Goal: Information Seeking & Learning: Learn about a topic

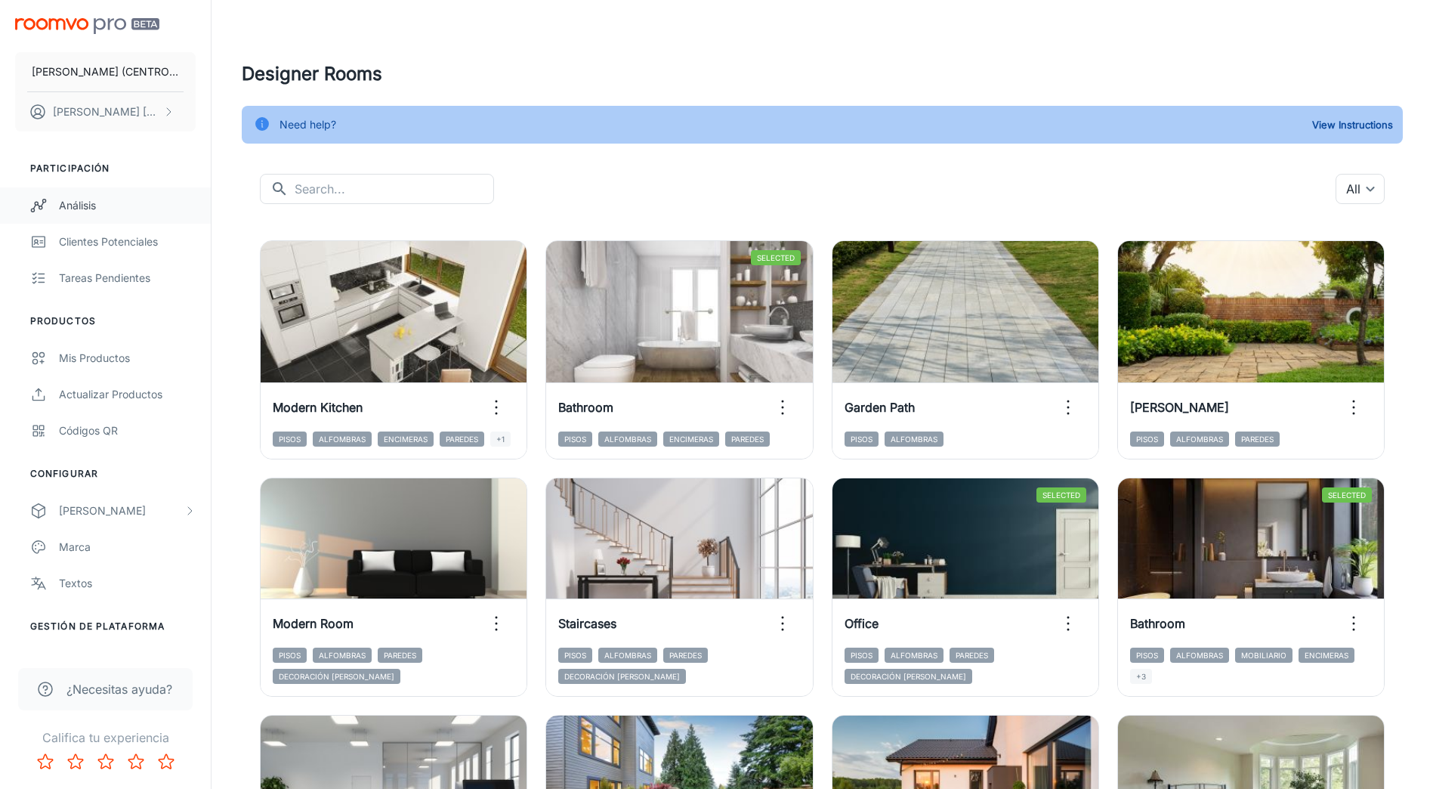
click at [84, 206] on div "Análisis" at bounding box center [127, 205] width 137 height 17
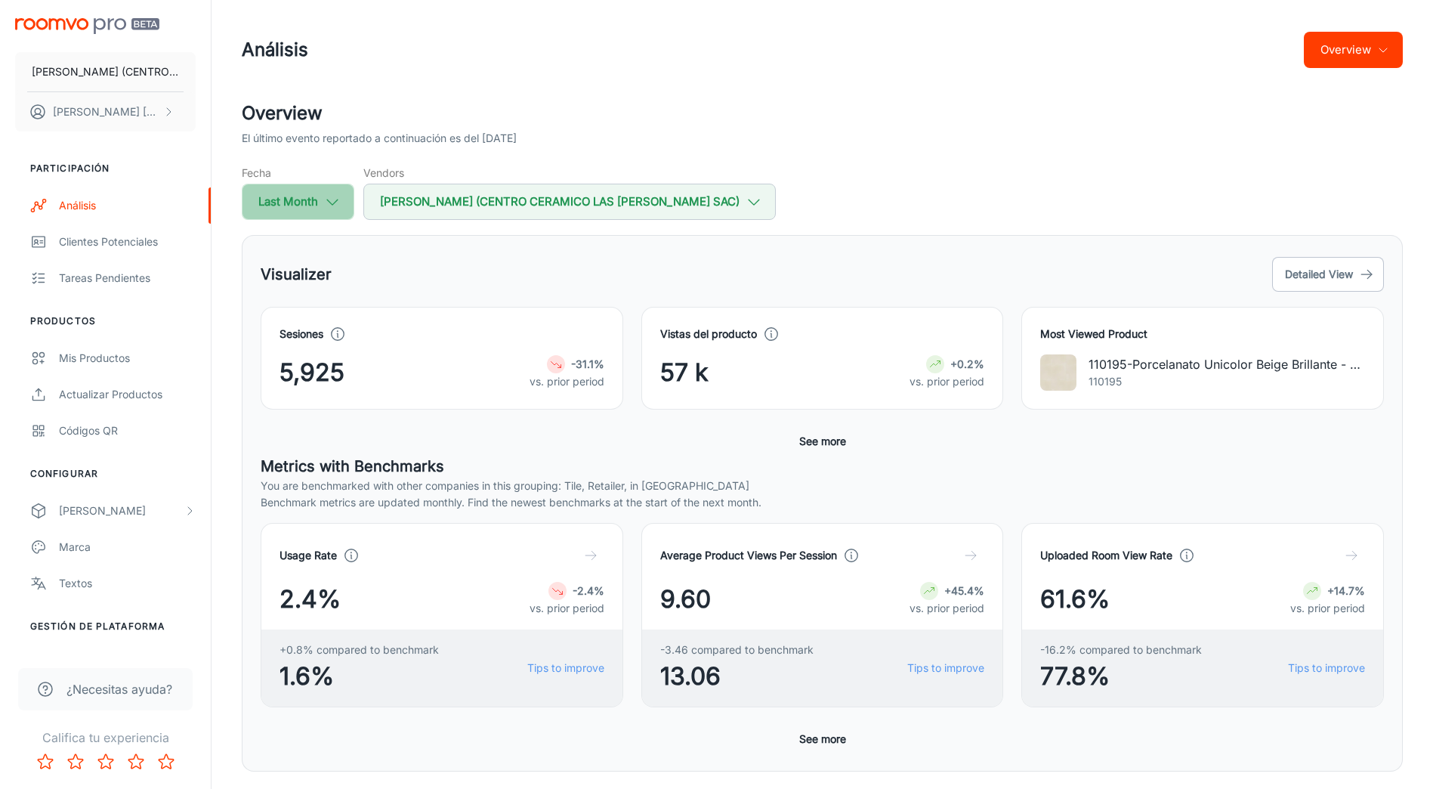
click at [332, 208] on icon "button" at bounding box center [332, 201] width 17 height 17
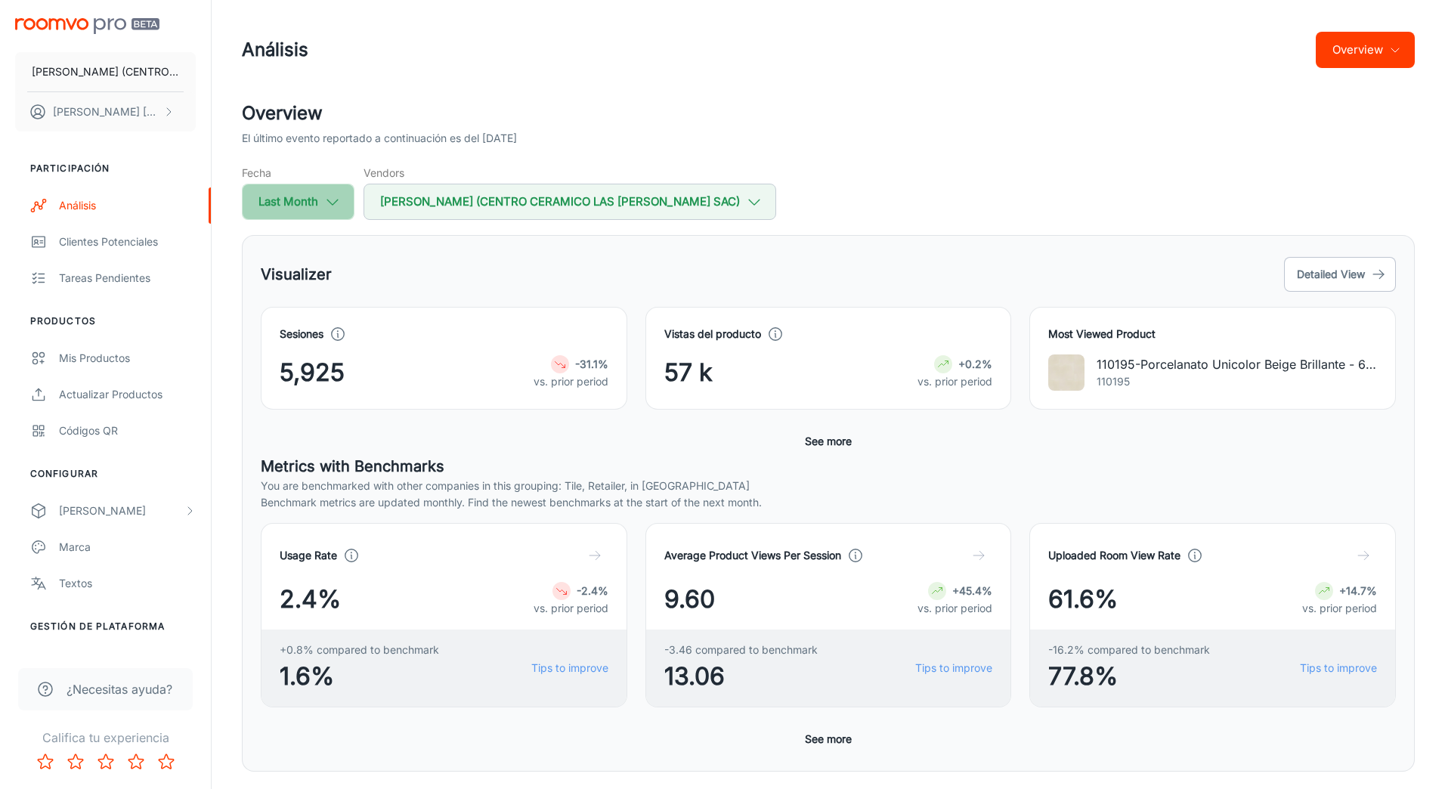
select select "7"
select select "2025"
select select "7"
select select "2025"
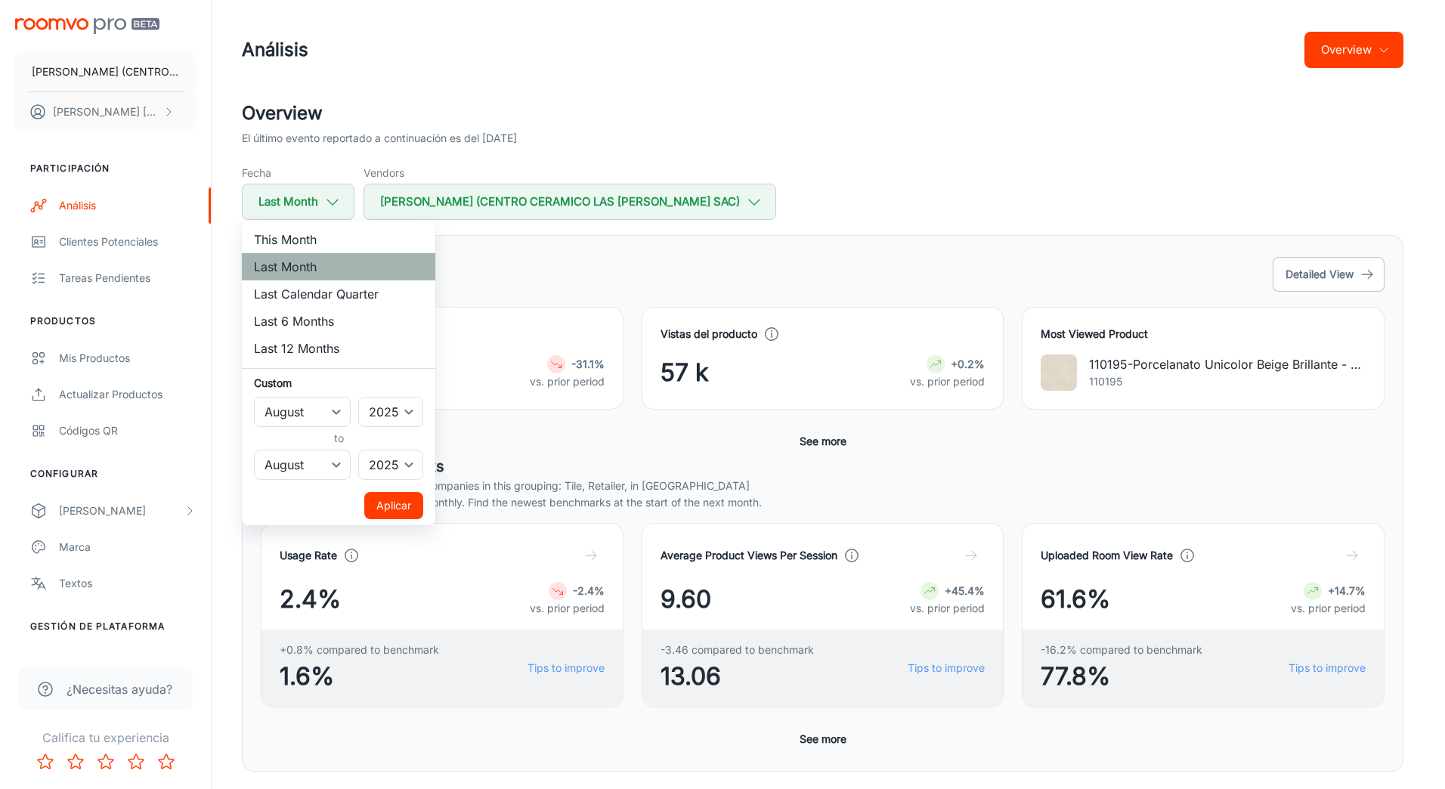
click at [328, 264] on li "Last Month" at bounding box center [338, 266] width 193 height 27
click at [899, 146] on div at bounding box center [722, 394] width 1445 height 789
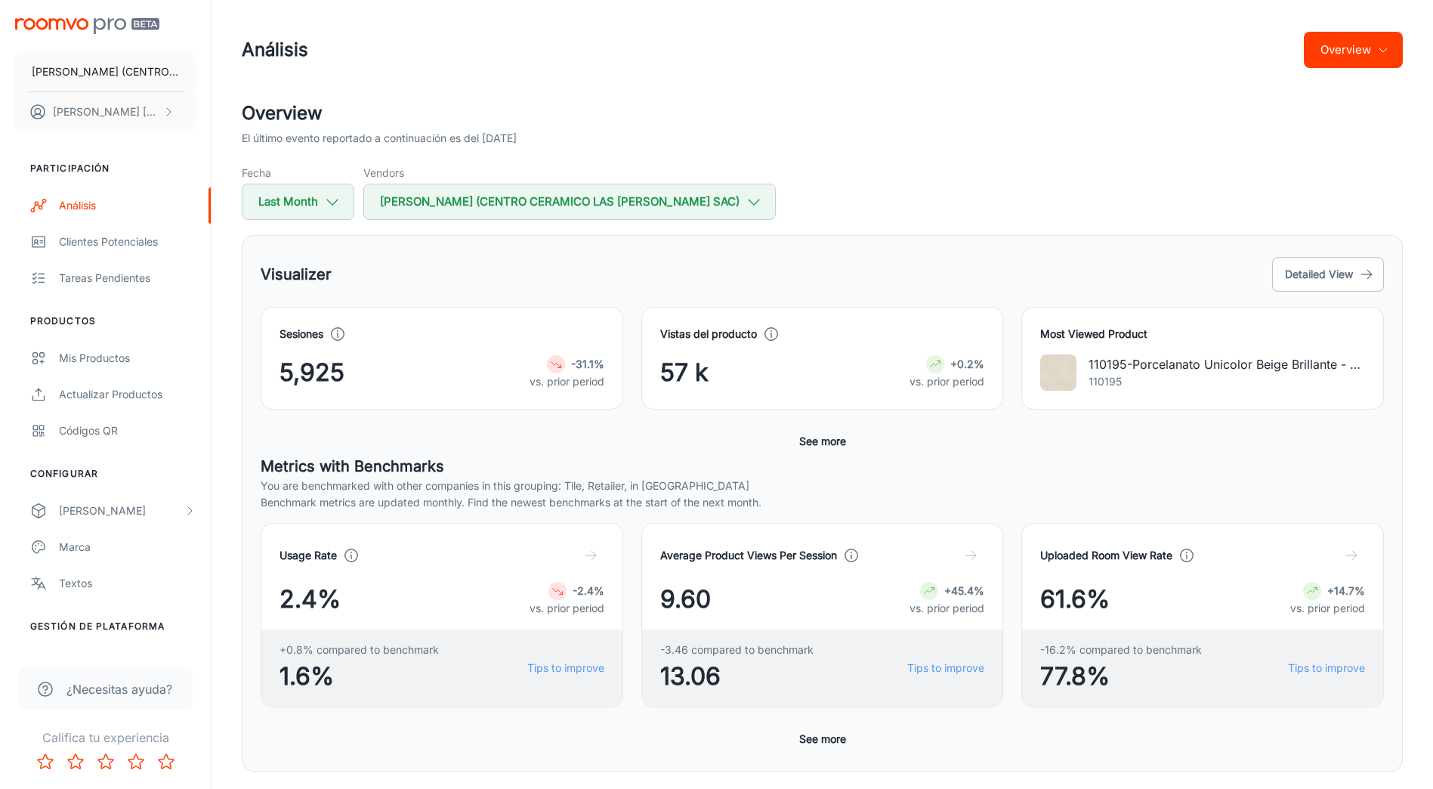
click at [1369, 47] on button "Overview" at bounding box center [1353, 50] width 99 height 36
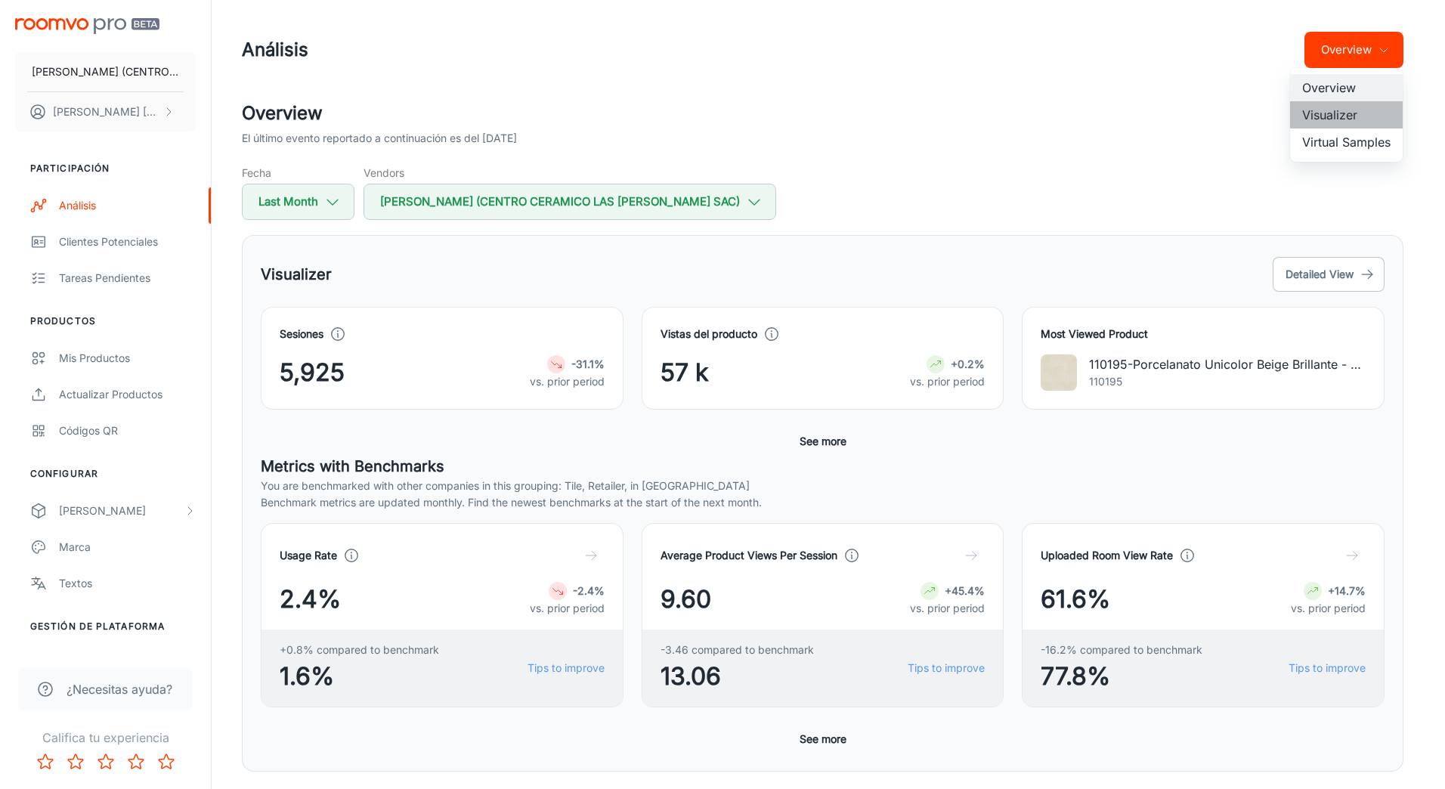
click at [1345, 114] on li "Visualizer" at bounding box center [1346, 114] width 113 height 27
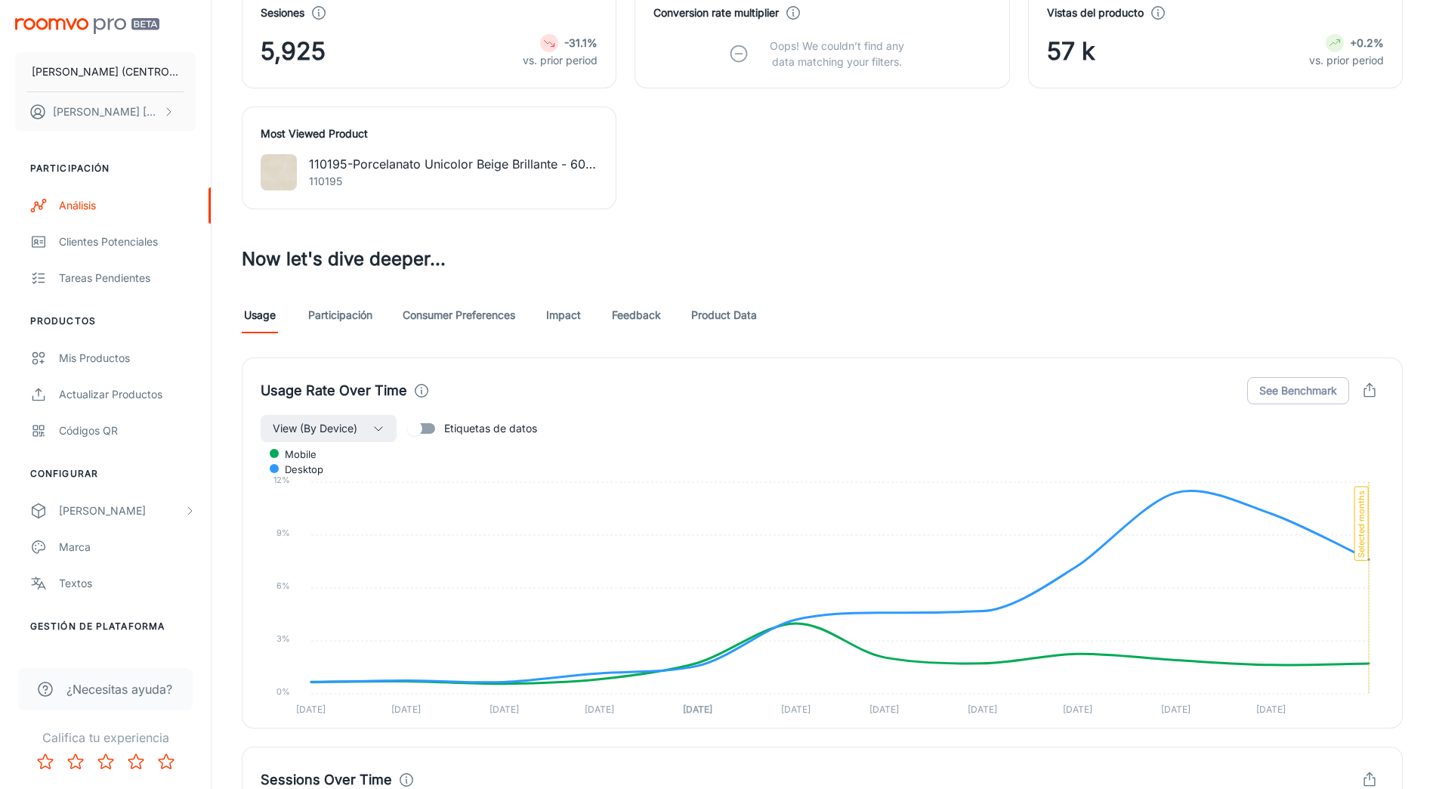
scroll to position [604, 0]
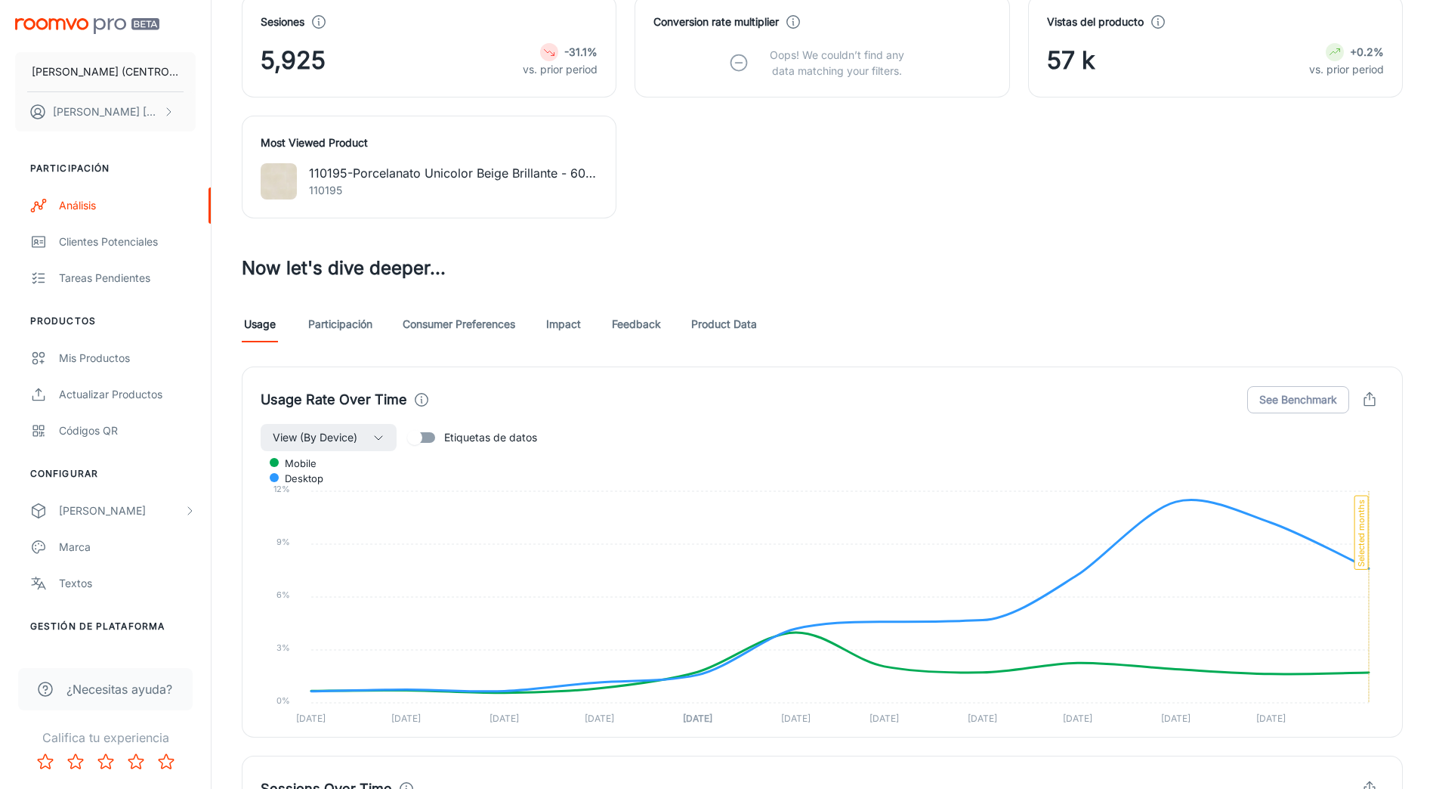
click at [345, 327] on link "Participación" at bounding box center [340, 324] width 64 height 36
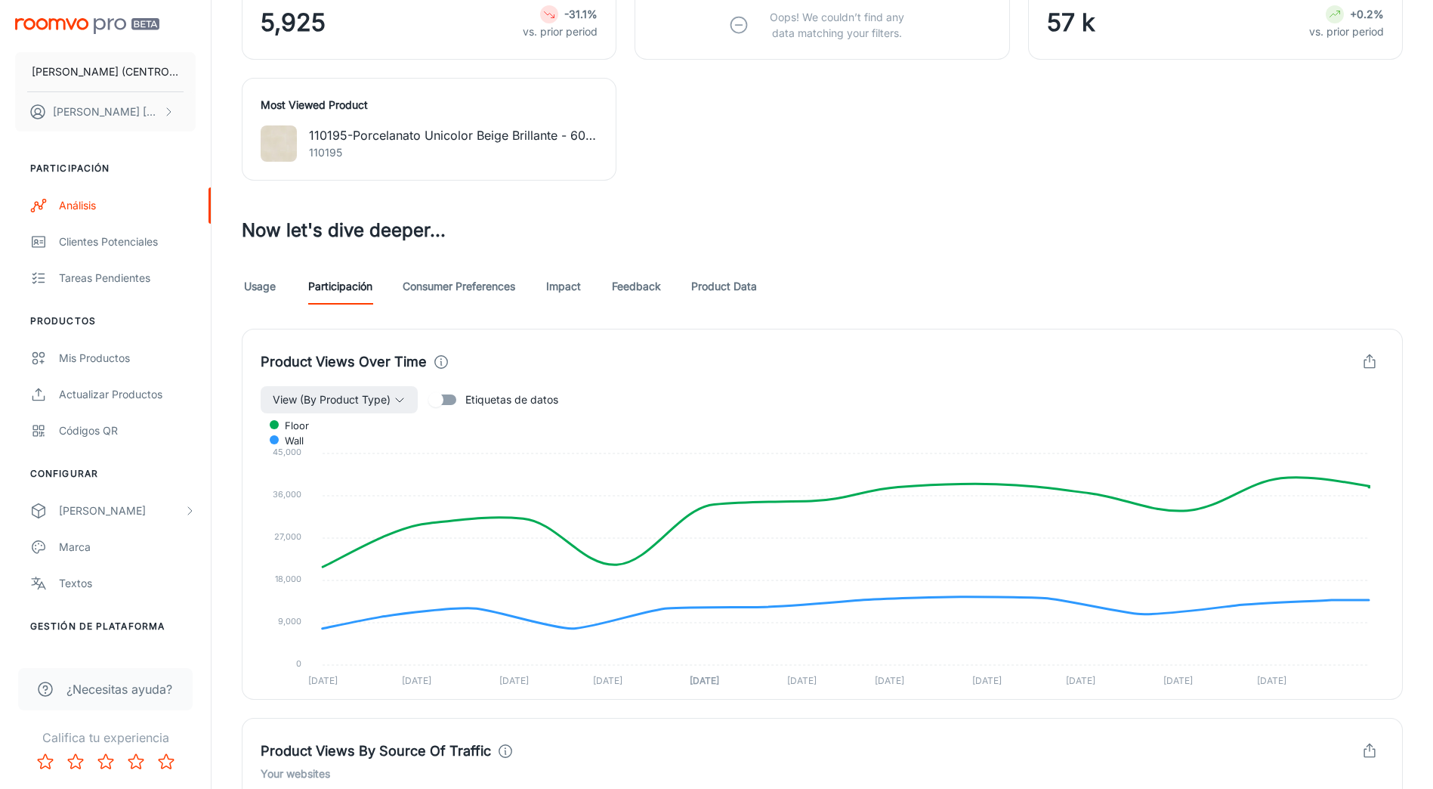
scroll to position [680, 0]
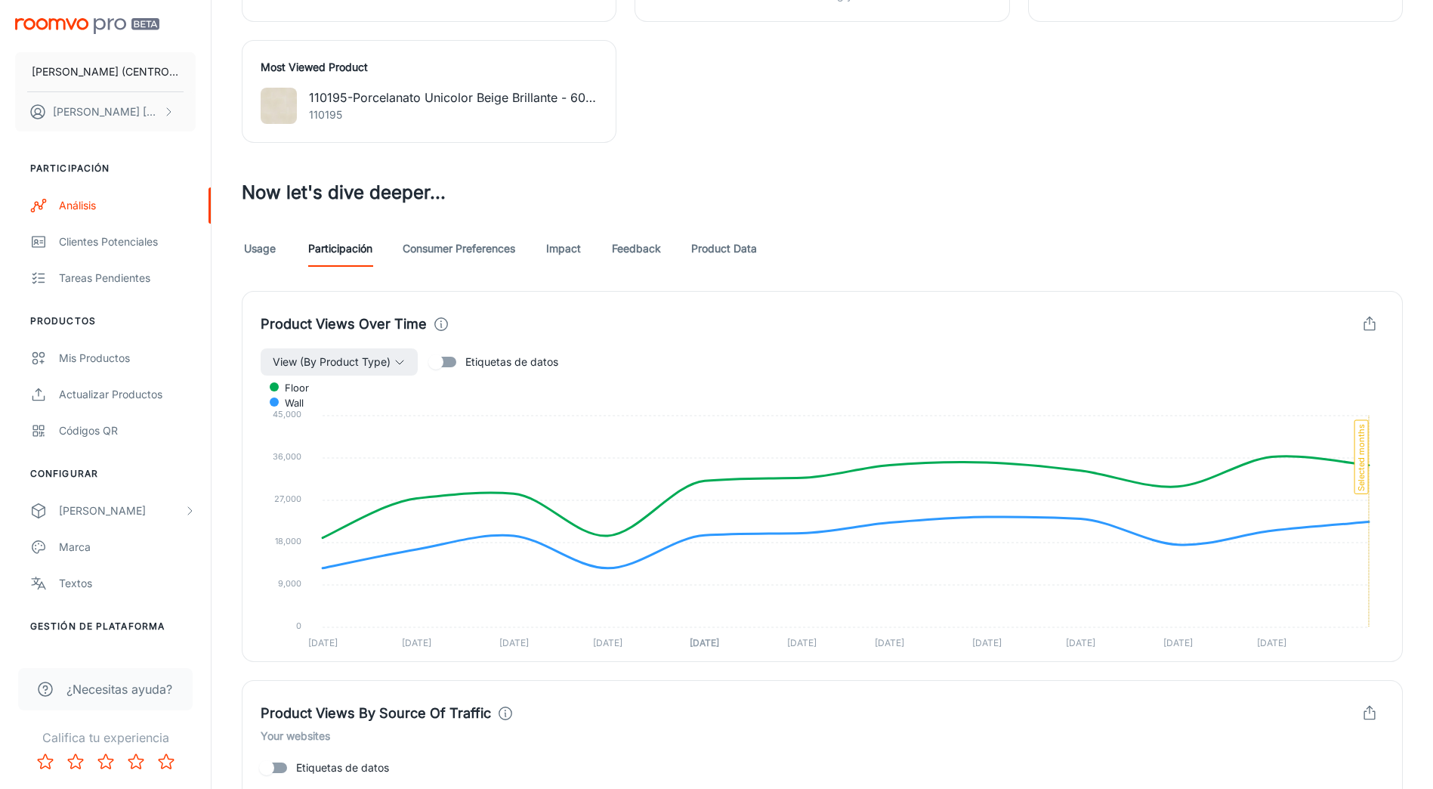
click at [459, 258] on link "Consumer Preferences" at bounding box center [459, 248] width 113 height 36
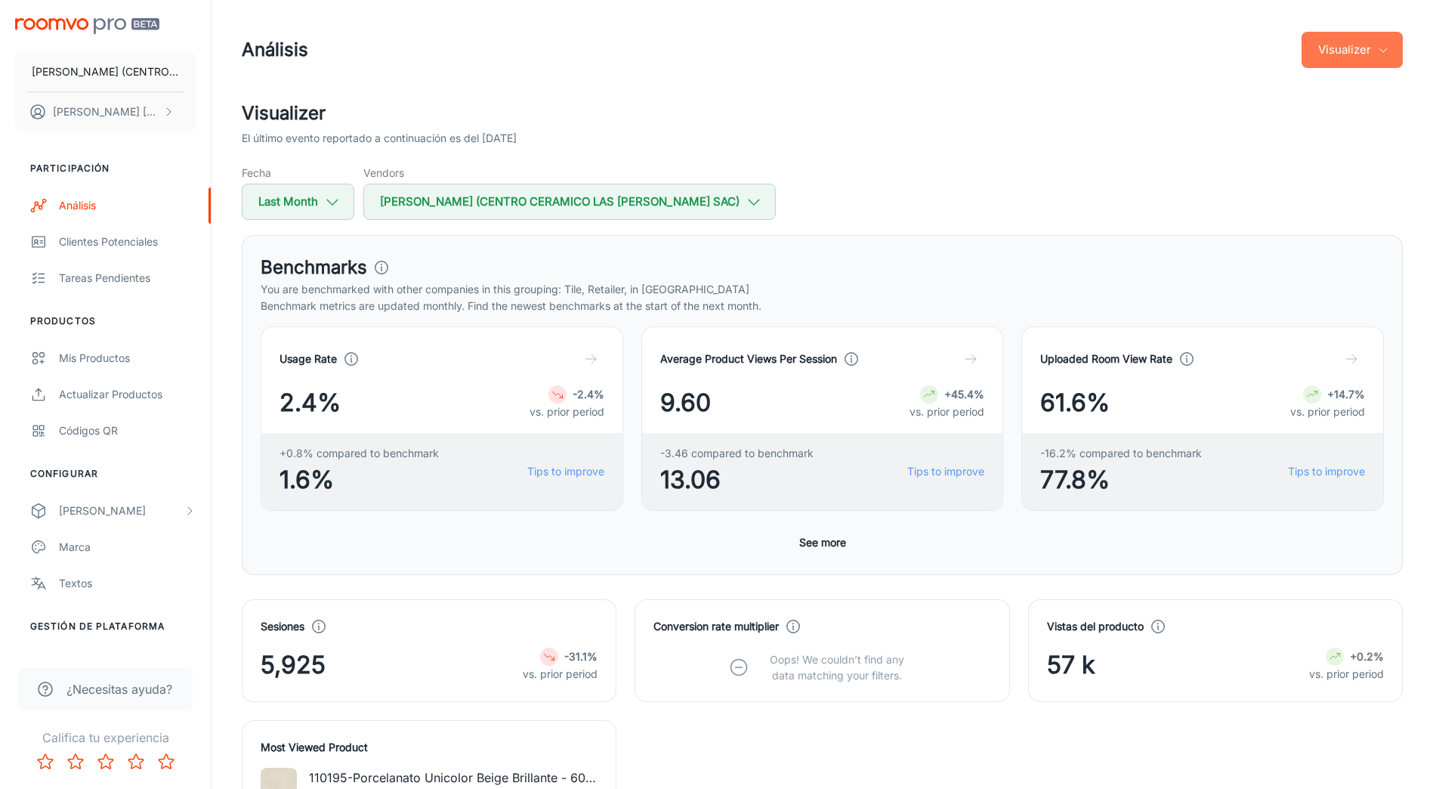
click at [1380, 51] on icon "button" at bounding box center [1383, 50] width 12 height 12
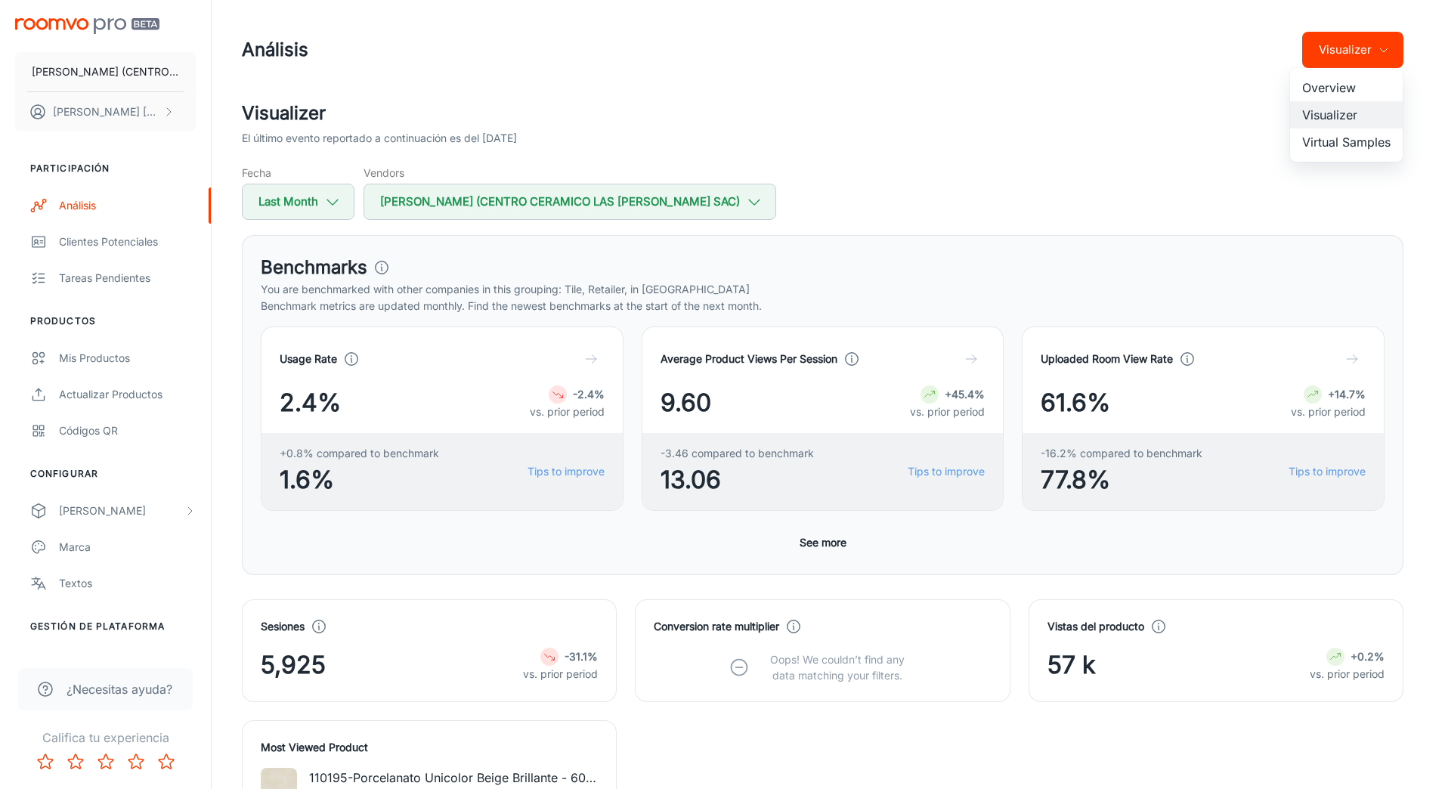
click at [1363, 138] on li "Virtual Samples" at bounding box center [1346, 141] width 113 height 27
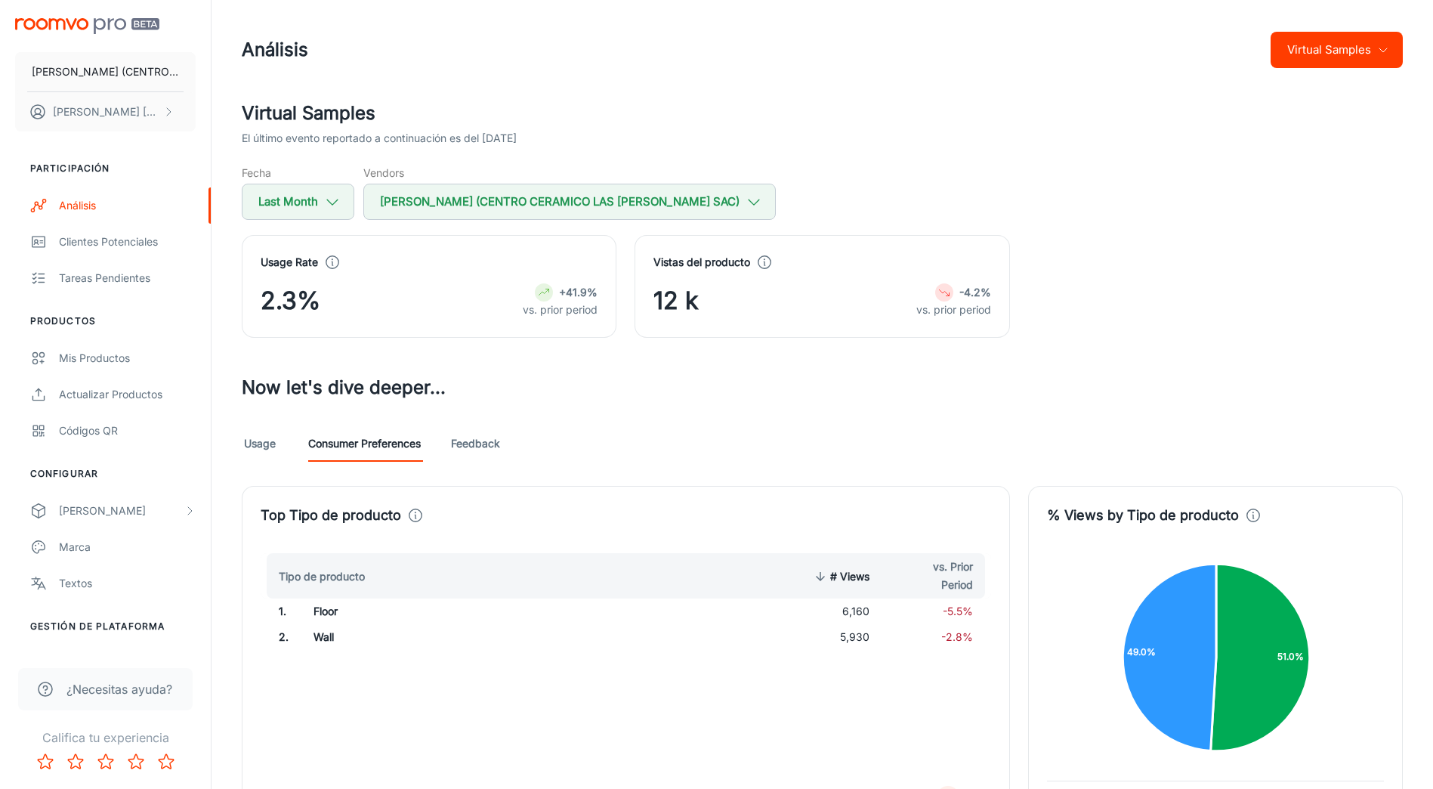
click at [1306, 51] on button "Virtual Samples" at bounding box center [1337, 50] width 132 height 36
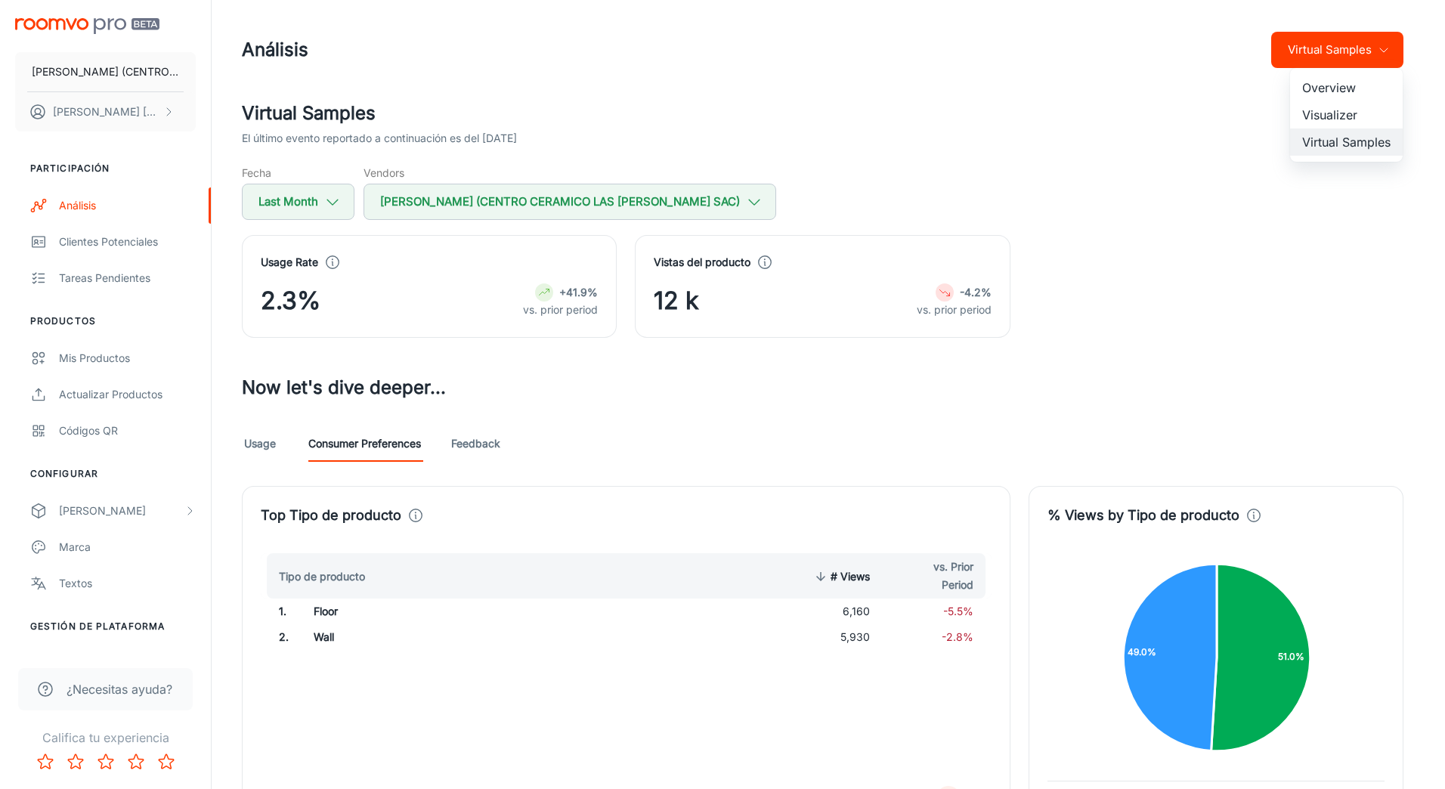
click at [1331, 91] on li "Overview" at bounding box center [1346, 87] width 113 height 27
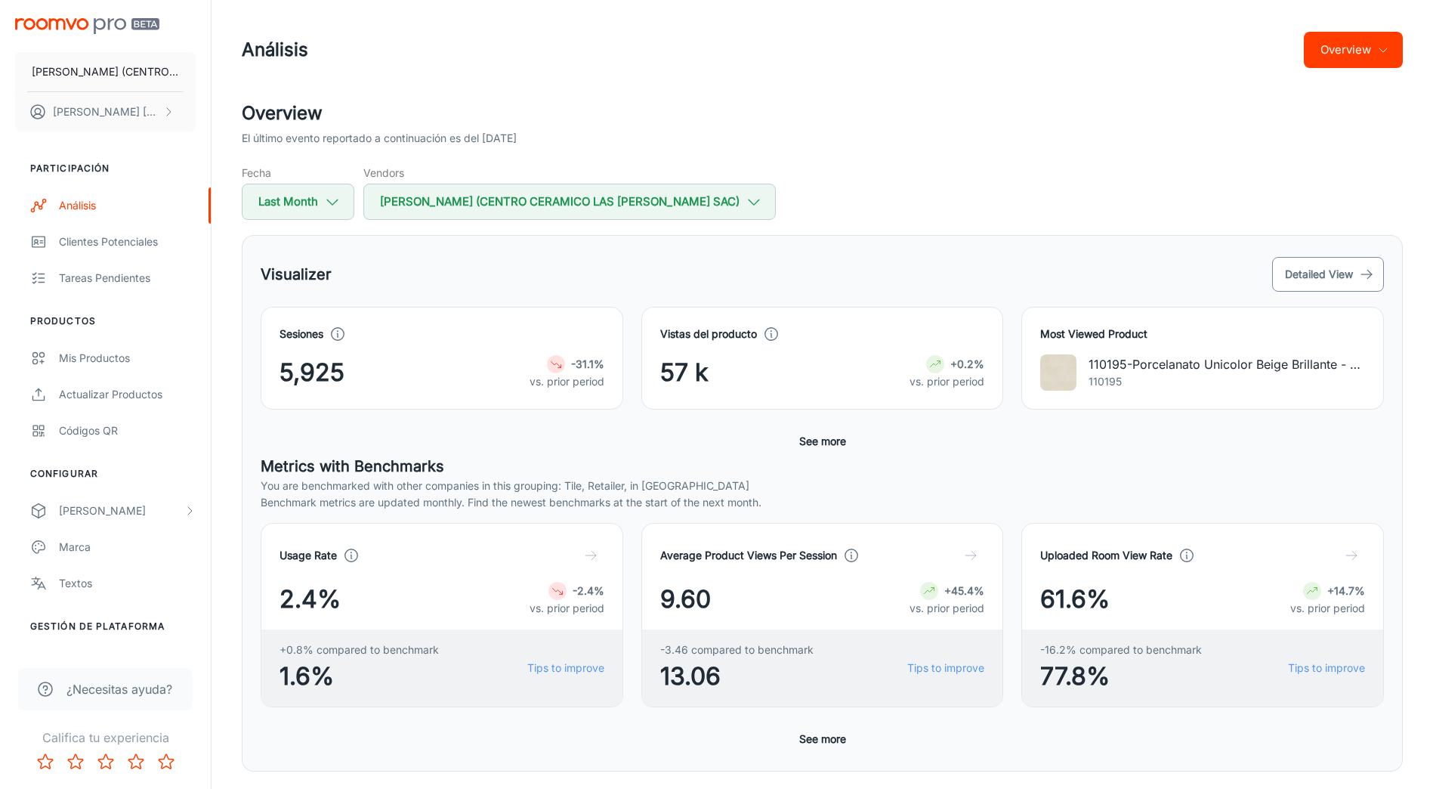
click at [1336, 274] on button "Detailed View" at bounding box center [1328, 274] width 112 height 35
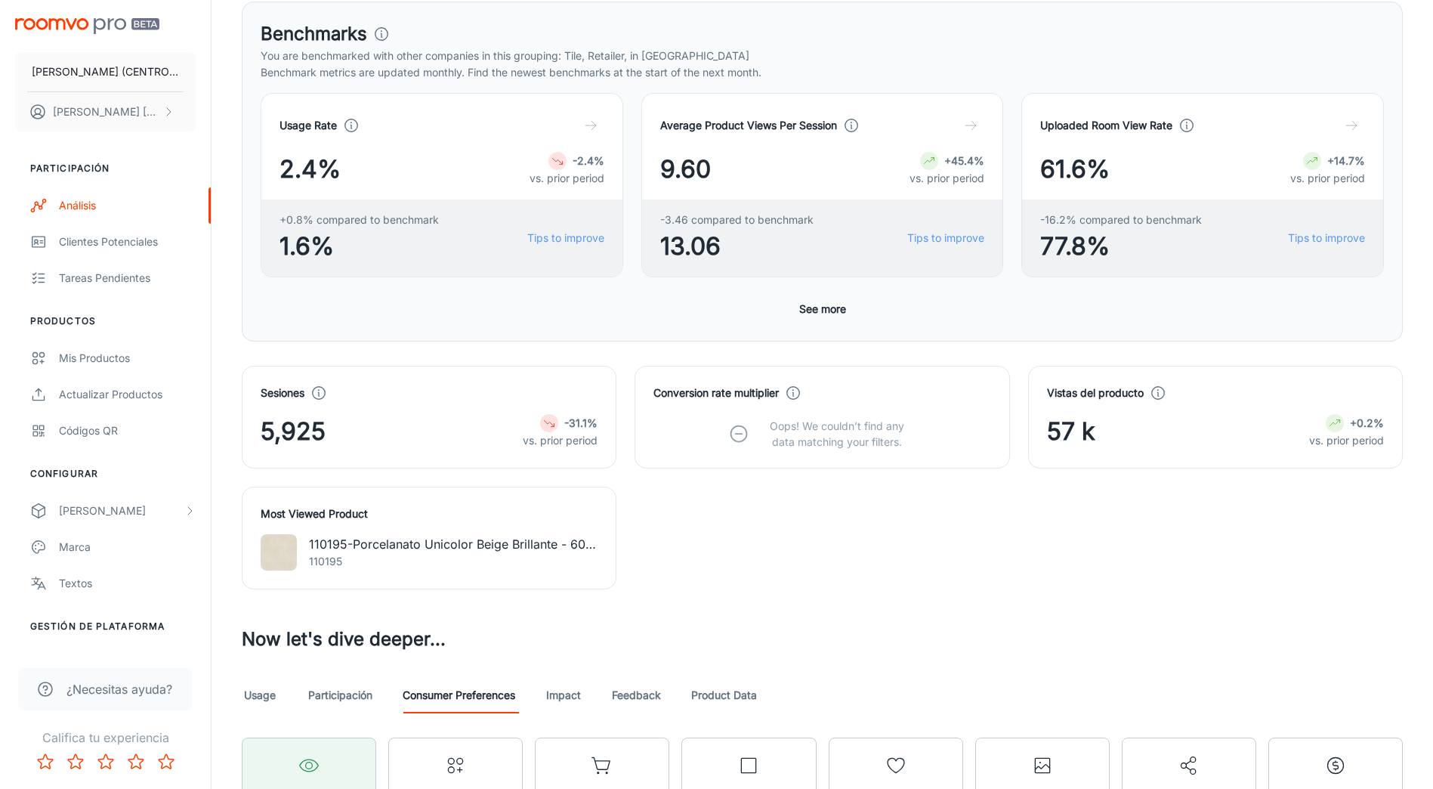
scroll to position [378, 0]
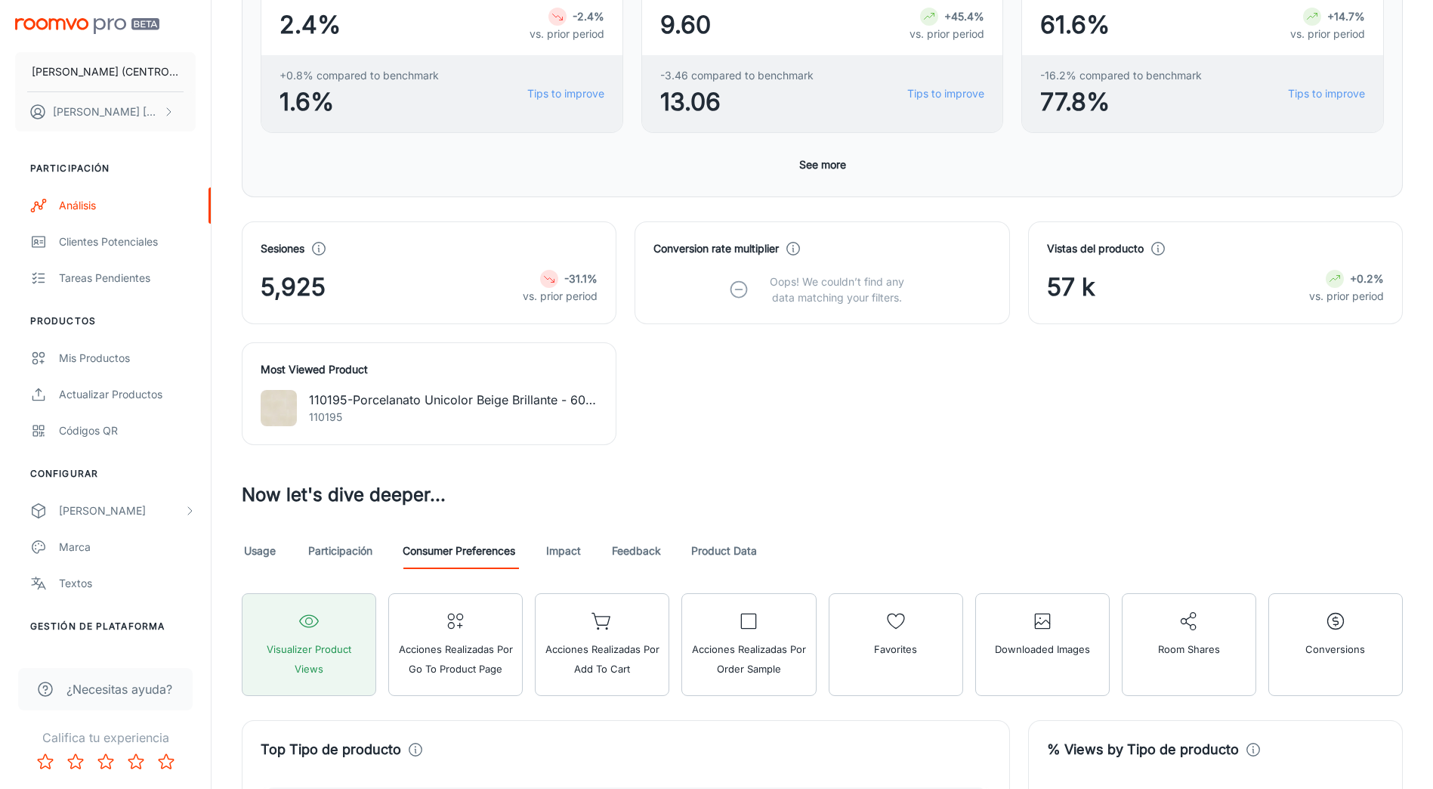
click at [282, 402] on img at bounding box center [279, 408] width 36 height 36
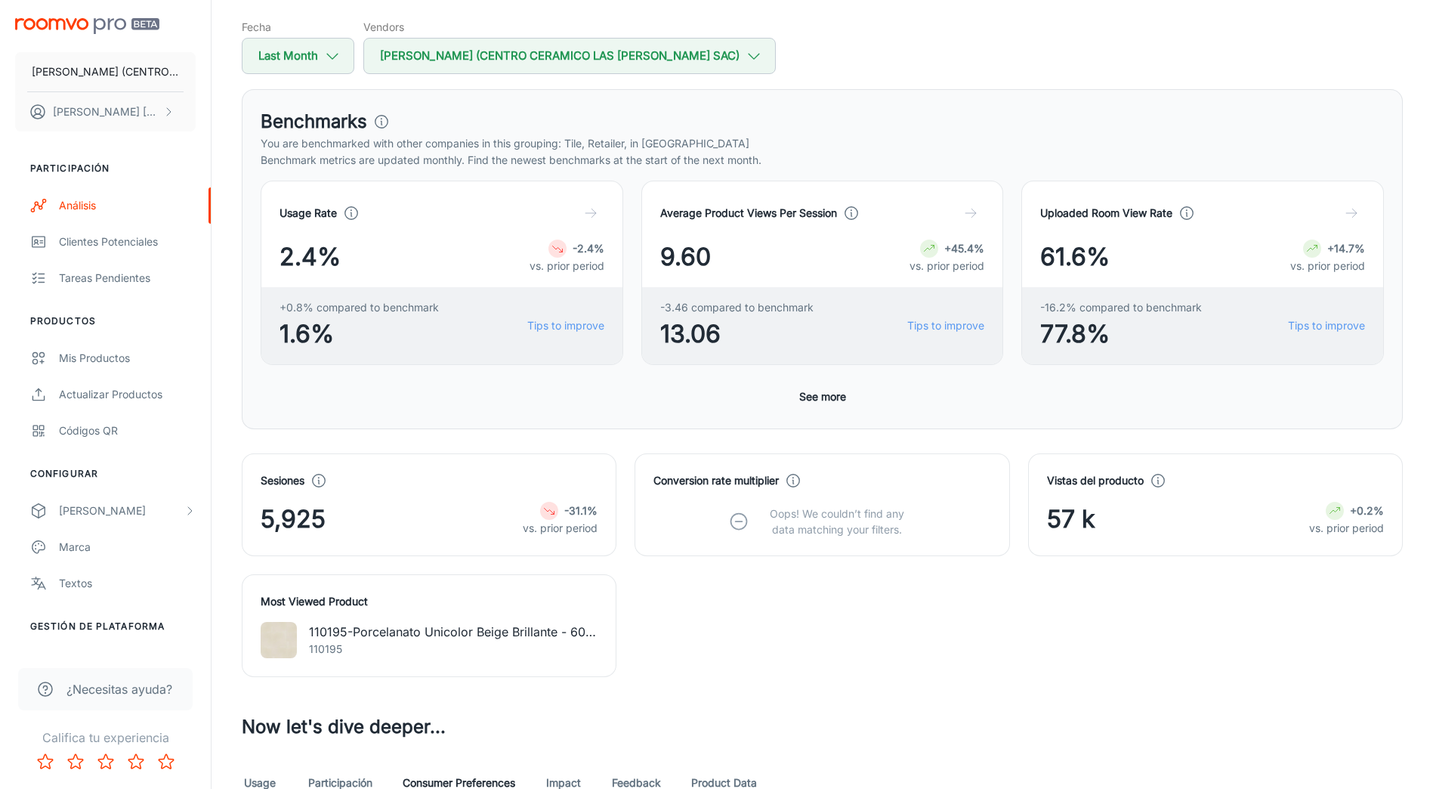
scroll to position [0, 0]
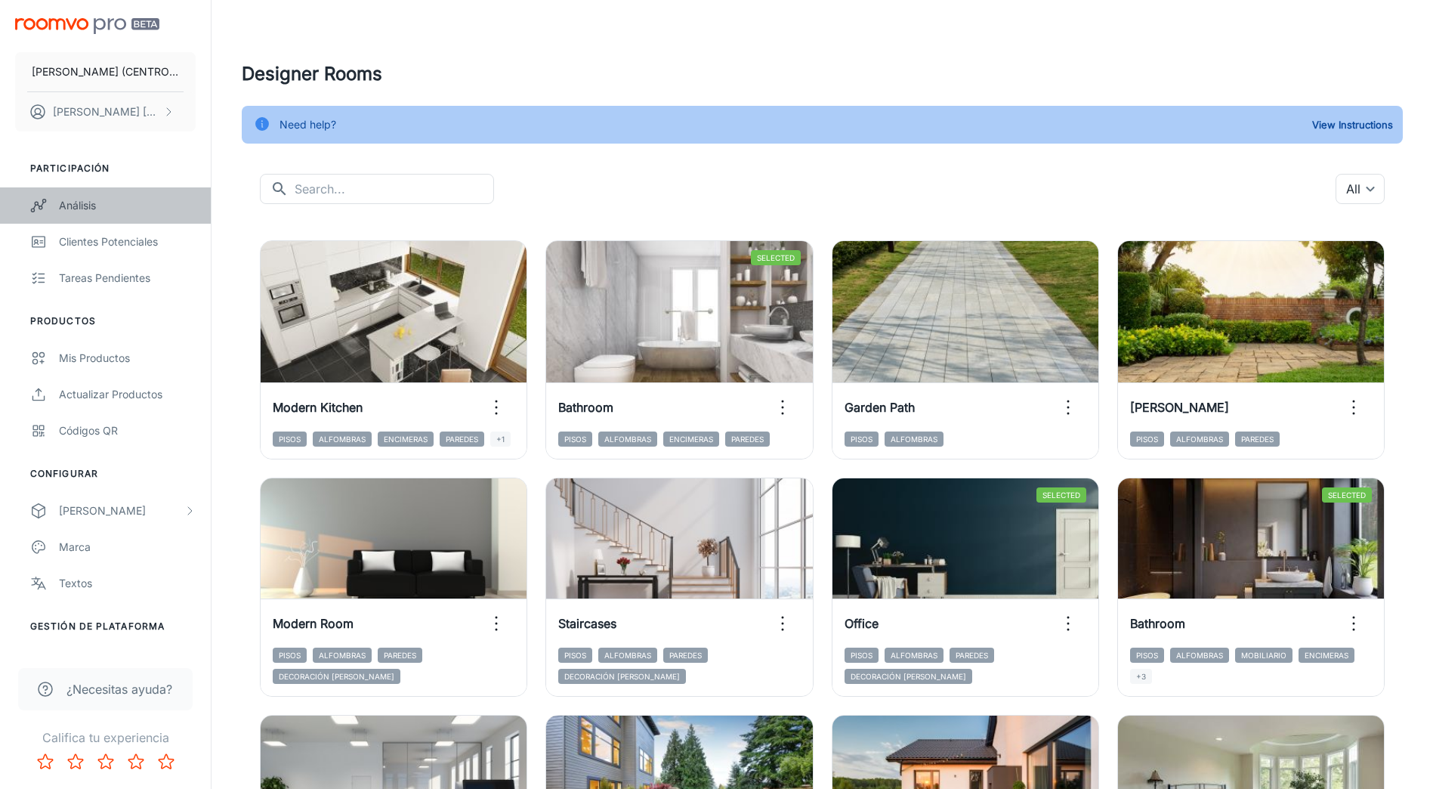
click at [67, 214] on link "Análisis" at bounding box center [105, 205] width 211 height 36
